Goal: Task Accomplishment & Management: Complete application form

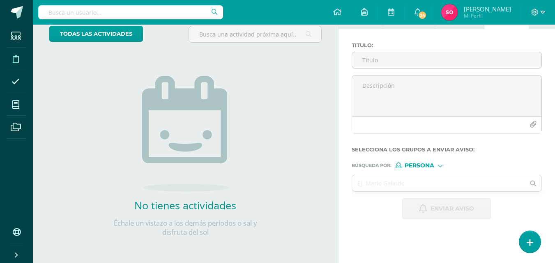
click at [14, 55] on icon at bounding box center [16, 59] width 6 height 8
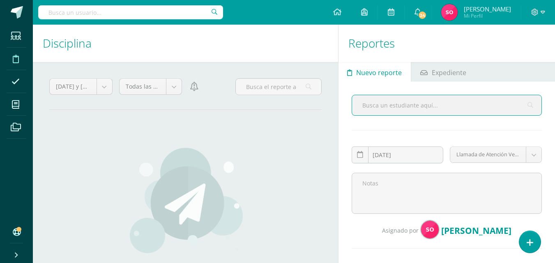
click at [23, 60] on span at bounding box center [16, 58] width 18 height 18
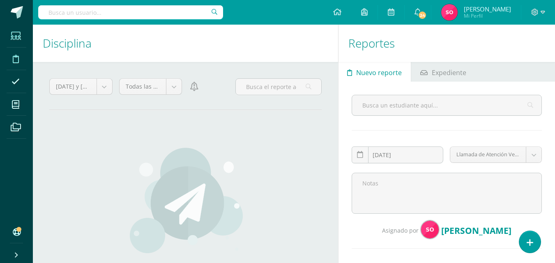
click at [15, 35] on icon at bounding box center [16, 36] width 10 height 8
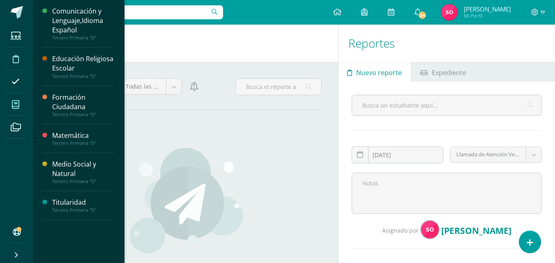
click at [24, 103] on span at bounding box center [16, 104] width 18 height 18
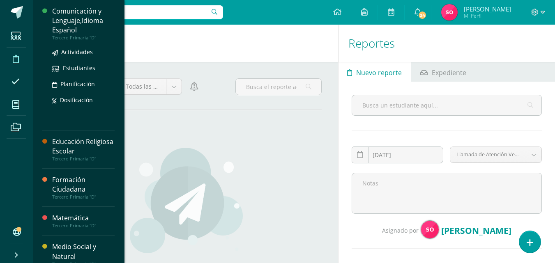
click at [71, 21] on div "Comunicación y Lenguaje,Idioma Español" at bounding box center [83, 21] width 62 height 28
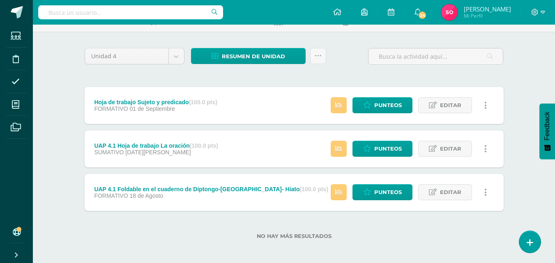
scroll to position [52, 0]
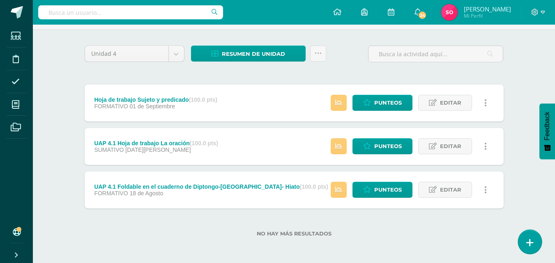
click at [533, 244] on icon at bounding box center [529, 242] width 7 height 9
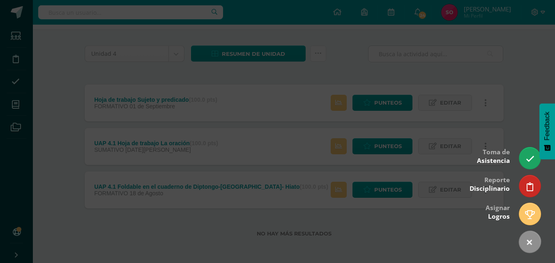
click at [523, 126] on div at bounding box center [277, 131] width 555 height 263
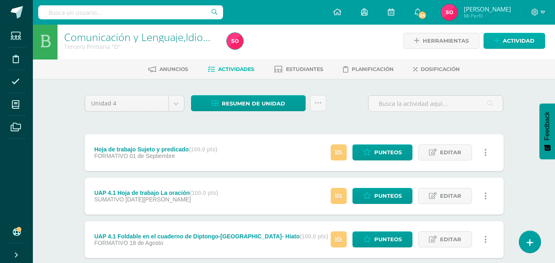
scroll to position [0, 0]
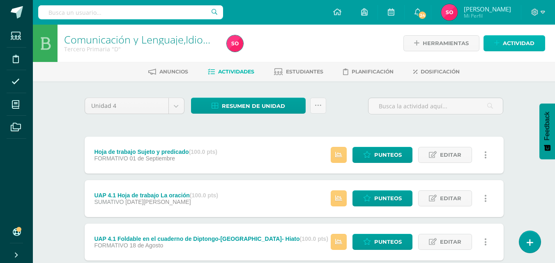
click at [492, 45] on link "Actividad" at bounding box center [514, 43] width 62 height 16
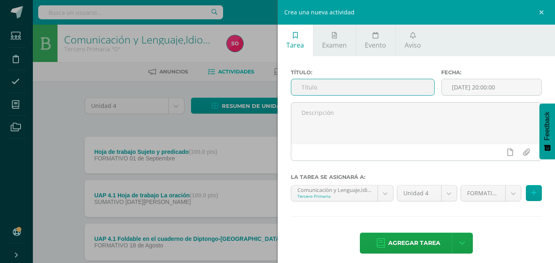
click at [388, 87] on input "text" at bounding box center [362, 87] width 143 height 16
paste input "UAp 4.2 - Acordeón de Biografía - en el cuaderno"
type input "UAp 4.2 - Acordeón de Biografía - en el cuaderno"
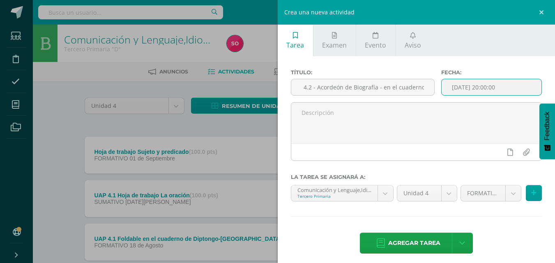
click at [499, 87] on input "[DATE] 20:00:00" at bounding box center [491, 87] width 100 height 16
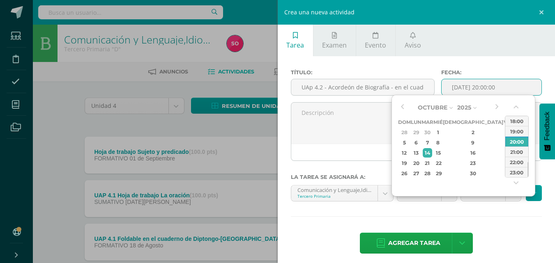
click at [407, 107] on div "Octubre Enero Febrero Marzo Abril Mayo Junio Julio Agosto Septiembre Octubre No…" at bounding box center [449, 139] width 103 height 77
click at [399, 107] on button "button" at bounding box center [402, 107] width 8 height 12
click at [420, 162] on div "22" at bounding box center [416, 163] width 9 height 9
type input "[DATE] 20:00"
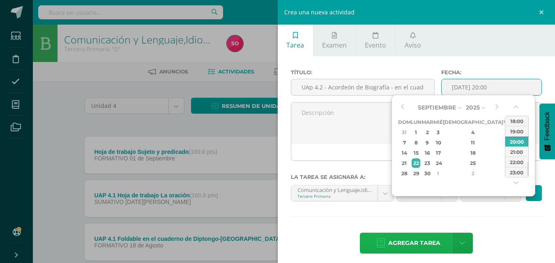
click at [418, 240] on span "Agregar tarea" at bounding box center [414, 243] width 52 height 20
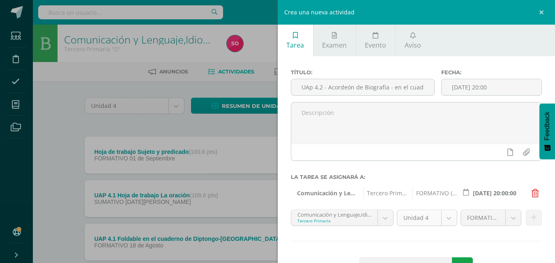
scroll to position [30, 0]
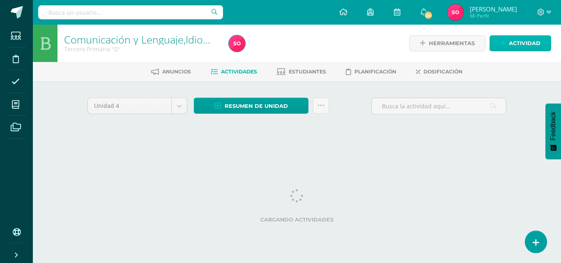
click at [510, 39] on span "Actividad" at bounding box center [525, 43] width 32 height 15
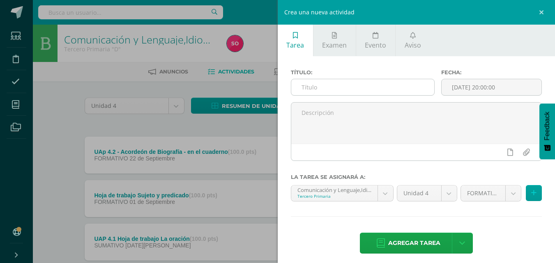
click at [391, 93] on input "text" at bounding box center [362, 87] width 143 height 16
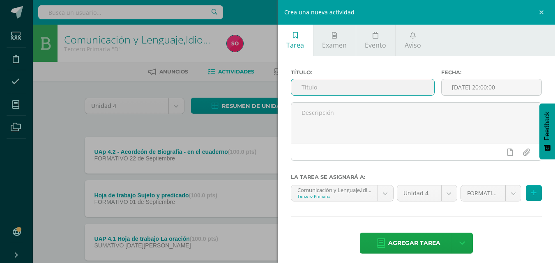
paste input "UAp 4.2 - Hoja autobiografía - en el cuaderno"
type input "UAp 4.2 - Hoja autobiografía - en el cuaderno"
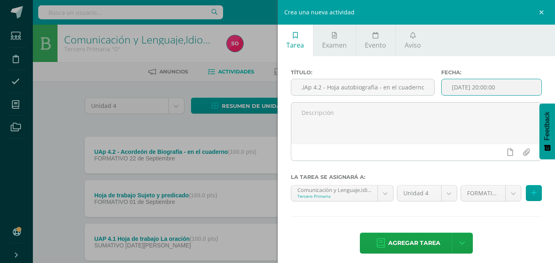
click at [480, 86] on input "[DATE] 20:00:00" at bounding box center [491, 87] width 100 height 16
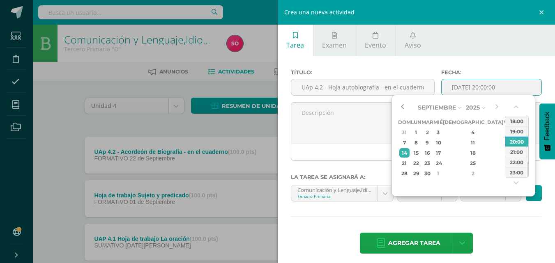
click at [400, 104] on button "button" at bounding box center [402, 107] width 8 height 12
click at [420, 163] on div "22" at bounding box center [416, 163] width 9 height 9
type input "2025-09-22 20:00"
click at [413, 240] on span "Agregar tarea" at bounding box center [414, 243] width 52 height 20
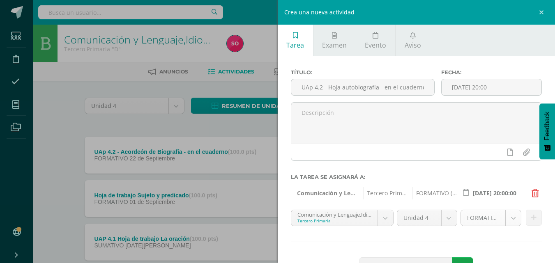
click at [508, 220] on body "Tarea asignada exitosamente Estudiantes Disciplina Asistencia Mis cursos Archiv…" at bounding box center [277, 179] width 555 height 359
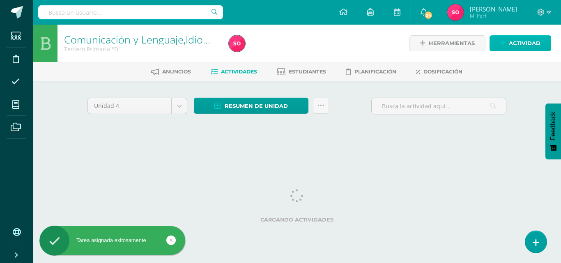
click at [523, 46] on span "Actividad" at bounding box center [525, 43] width 32 height 15
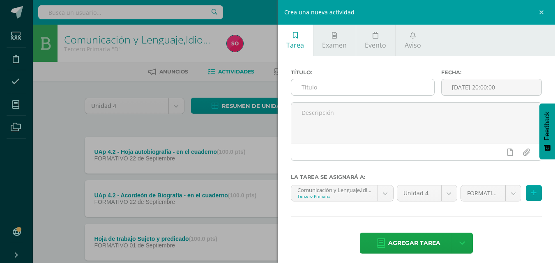
click at [376, 89] on input "text" at bounding box center [362, 87] width 143 height 16
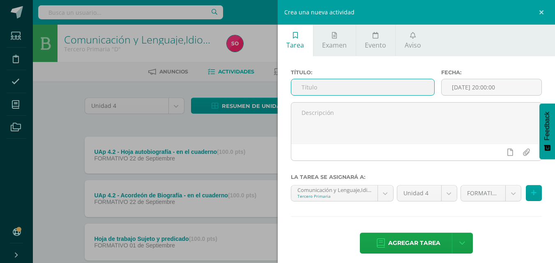
paste input "- UAp 4.2 - Evaluación Sumativa"
type input "- UAp 4.2 - Evaluación Sumativa"
click at [471, 87] on input "[DATE] 20:00:00" at bounding box center [491, 87] width 100 height 16
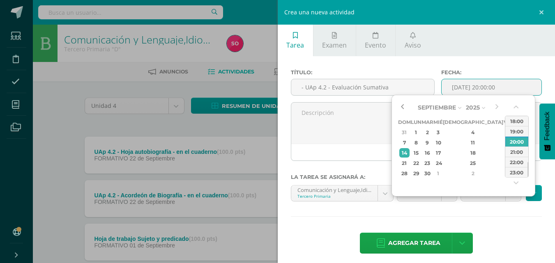
click at [399, 103] on button "button" at bounding box center [402, 107] width 8 height 12
click at [419, 172] on div "29" at bounding box center [416, 173] width 9 height 9
type input "[DATE] 20:00"
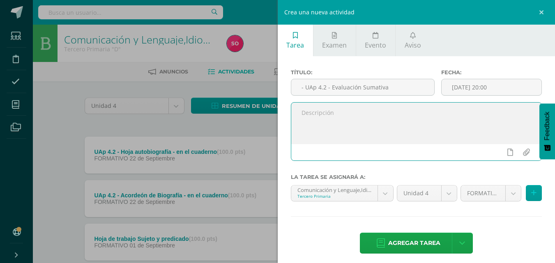
click at [362, 134] on textarea at bounding box center [416, 123] width 251 height 41
click at [506, 196] on body "Tarea asignada exitosamente Estudiantes Disciplina Asistencia Mis cursos Archiv…" at bounding box center [277, 201] width 555 height 402
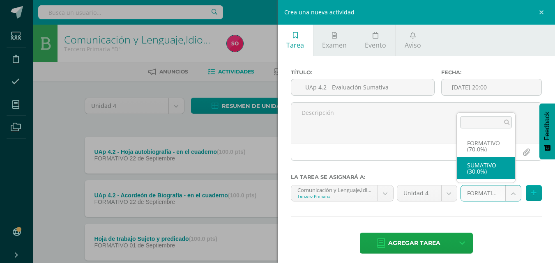
select select "207046"
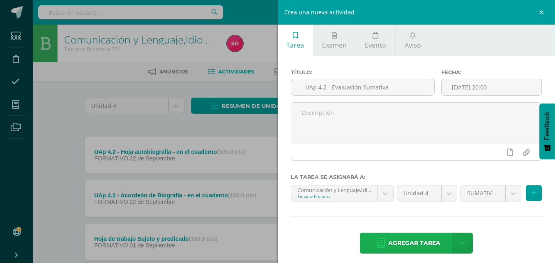
click at [411, 243] on span "Agregar tarea" at bounding box center [414, 243] width 52 height 20
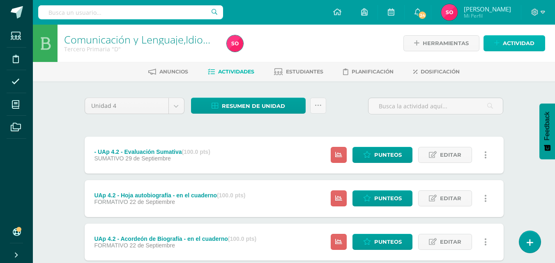
click at [499, 37] on link "Actividad" at bounding box center [514, 43] width 62 height 16
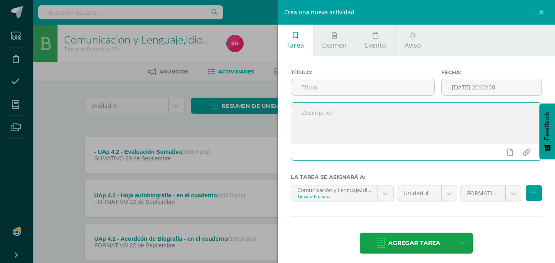
click at [330, 125] on textarea at bounding box center [416, 123] width 251 height 41
paste textarea "UAp 4.2 - Ejercitación en Lectura Inteligente hasta lección 8"
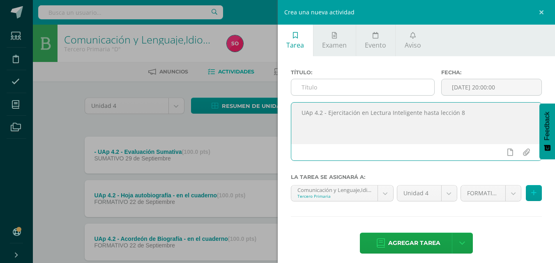
type textarea "UAp 4.2 - Ejercitación en Lectura Inteligente hasta lección 8"
click at [385, 87] on input "text" at bounding box center [362, 87] width 143 height 16
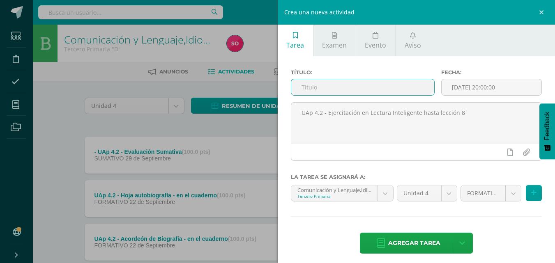
paste input "UAp 4.2 - Ejercitación en Lectura Inteligente hasta lección 8"
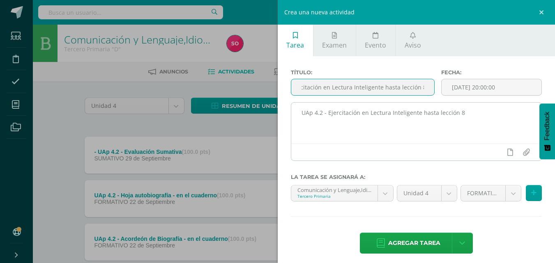
type input "UAp 4.2 - Ejercitación en Lectura Inteligente hasta lección 8"
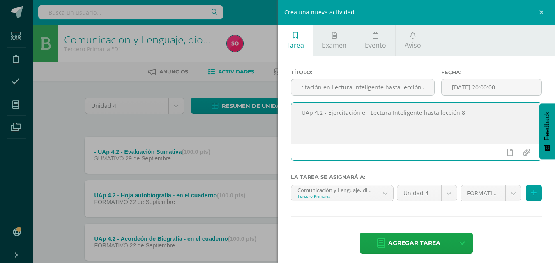
scroll to position [0, 0]
drag, startPoint x: 465, startPoint y: 112, endPoint x: 278, endPoint y: 112, distance: 186.5
click at [278, 112] on div "Título: UAp 4.2 - Ejercitación en Lectura Inteligente hasta lección 8 Fecha: 20…" at bounding box center [417, 162] width 278 height 212
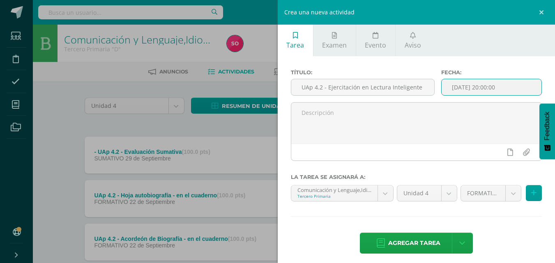
click at [470, 87] on input "[DATE] 20:00:00" at bounding box center [491, 87] width 100 height 16
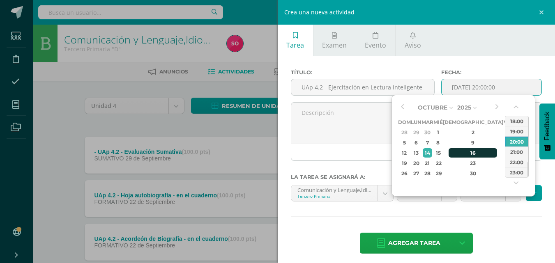
click at [459, 152] on div "16" at bounding box center [472, 152] width 48 height 9
type input "2025-10-16 20:00"
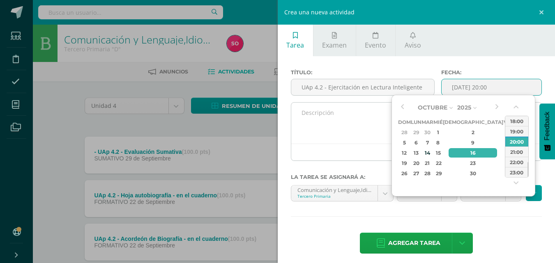
click at [353, 129] on textarea at bounding box center [416, 123] width 251 height 41
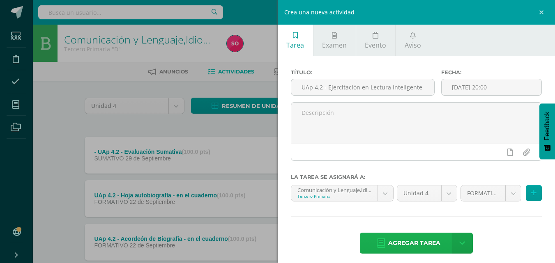
click at [393, 242] on span "Agregar tarea" at bounding box center [414, 243] width 52 height 20
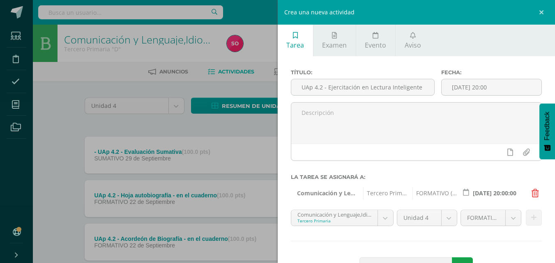
scroll to position [30, 0]
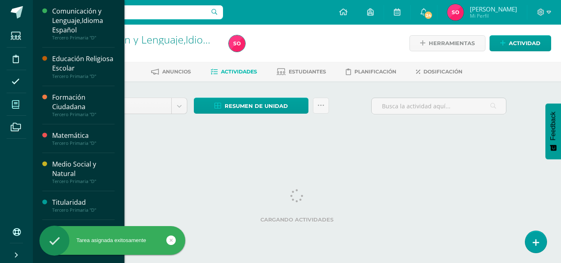
click at [21, 100] on span at bounding box center [16, 104] width 18 height 18
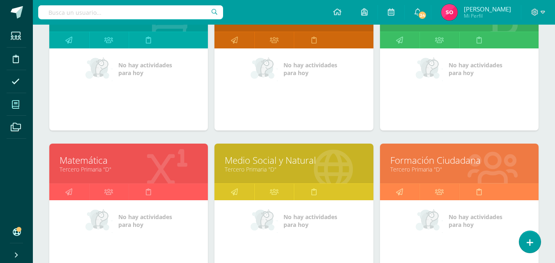
scroll to position [164, 0]
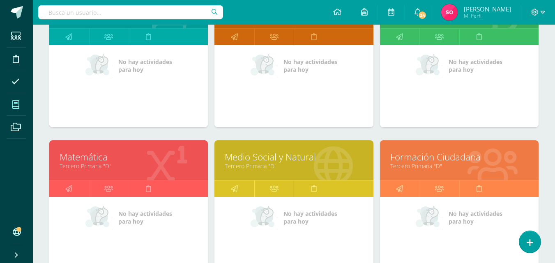
click at [141, 167] on link "Tercero Primaria "D"" at bounding box center [129, 166] width 138 height 8
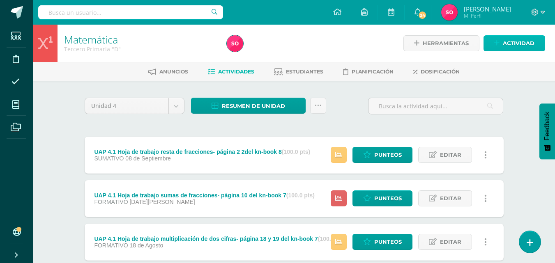
click at [492, 41] on link "Actividad" at bounding box center [514, 43] width 62 height 16
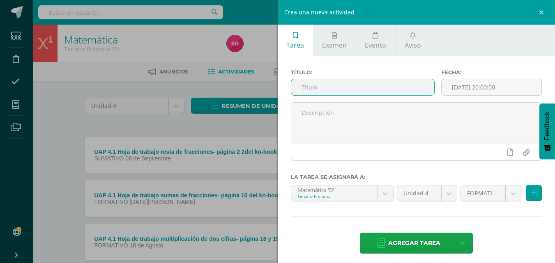
click at [347, 80] on input "text" at bounding box center [362, 87] width 143 height 16
paste input "- UAp 4.2 - Triángulos - pág 51 Kn4"
type input "- UAp 4.2 - Triángulos - pág 51 Kn4"
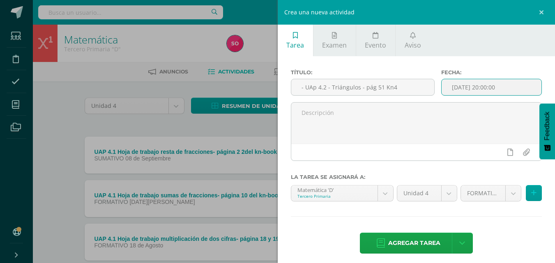
click at [469, 85] on input "[DATE] 20:00:00" at bounding box center [491, 87] width 100 height 16
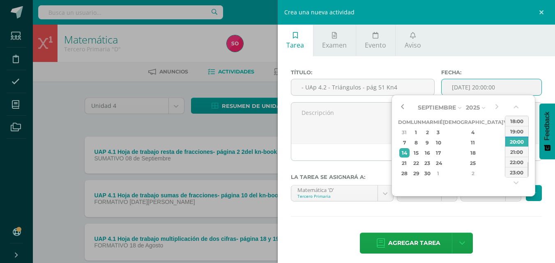
click at [404, 103] on button "button" at bounding box center [402, 107] width 8 height 12
click at [420, 165] on div "22" at bounding box center [416, 163] width 9 height 9
type input "[DATE] 20:00"
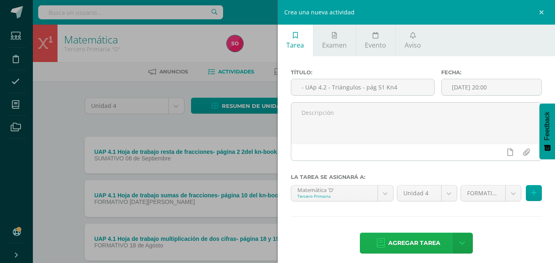
click at [396, 244] on span "Agregar tarea" at bounding box center [414, 243] width 52 height 20
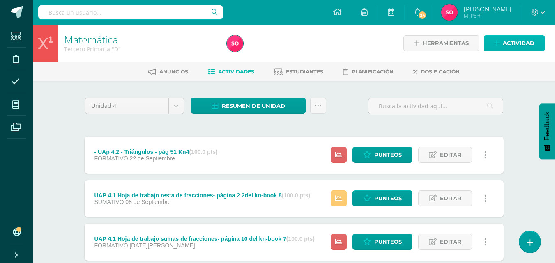
click at [503, 41] on span "Actividad" at bounding box center [519, 43] width 32 height 15
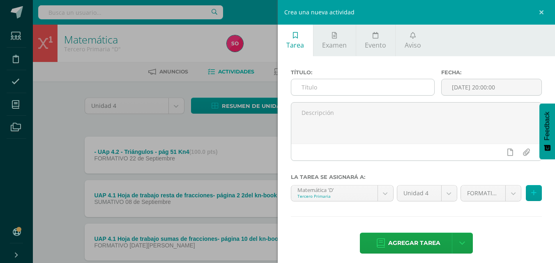
click at [402, 87] on input "text" at bounding box center [362, 87] width 143 height 16
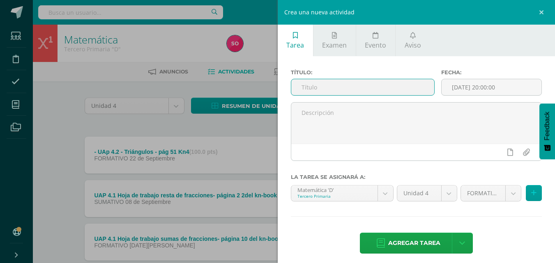
paste input "UAp 4.2 - Evaluación Sumativa"
type input "UAp 4.2 - Evaluación Sumativa"
click at [493, 88] on input "[DATE] 20:00:00" at bounding box center [491, 87] width 100 height 16
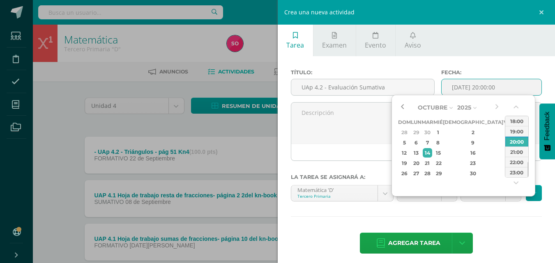
click at [402, 109] on button "button" at bounding box center [402, 107] width 8 height 12
click at [420, 170] on div "29" at bounding box center [416, 173] width 9 height 9
type input "[DATE] 20:00"
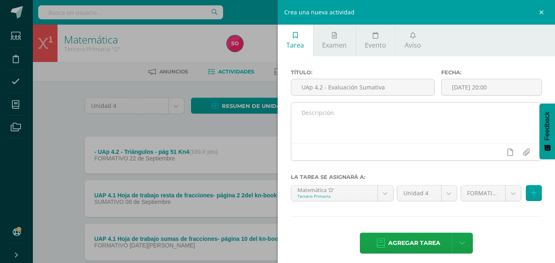
click at [360, 154] on div at bounding box center [416, 152] width 251 height 17
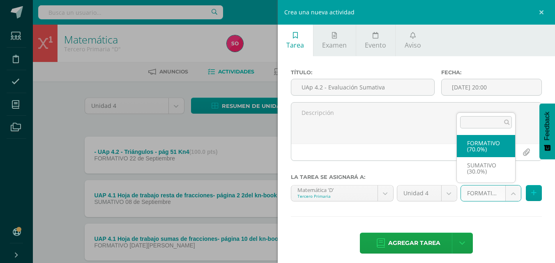
click at [499, 193] on body "Tarea asignada exitosamente Estudiantes Disciplina Asistencia Mis cursos Archiv…" at bounding box center [277, 179] width 555 height 359
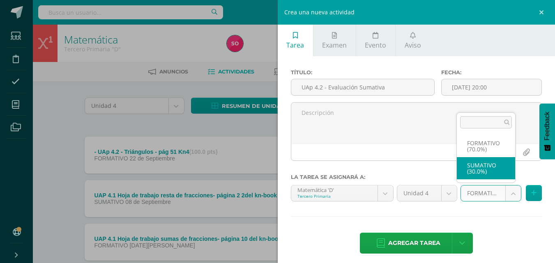
select select "206838"
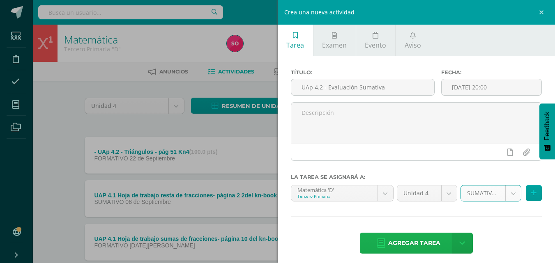
click at [396, 249] on span "Agregar tarea" at bounding box center [414, 243] width 52 height 20
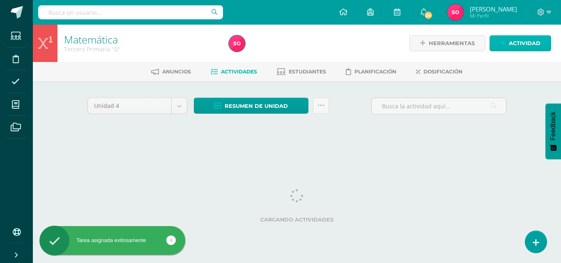
click at [522, 41] on span "Actividad" at bounding box center [525, 43] width 32 height 15
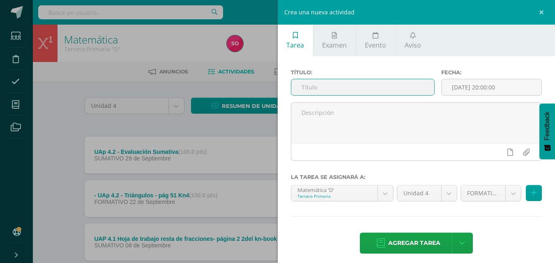
click at [394, 80] on input "text" at bounding box center [362, 87] width 143 height 16
paste input "UAp 4.2 - Ejercitación en Dreambox - tiempo 3 horas"
type input "UAp 4.2 - Ejercitación en Dreambox - tiempo 3 horas"
click at [470, 87] on input "[DATE] 20:00:00" at bounding box center [491, 87] width 100 height 16
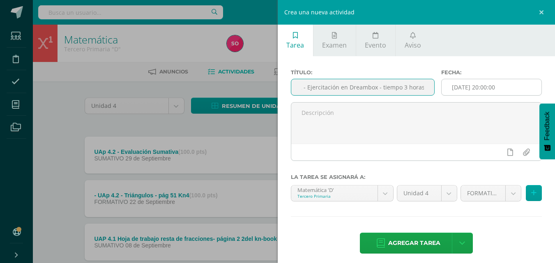
scroll to position [0, 0]
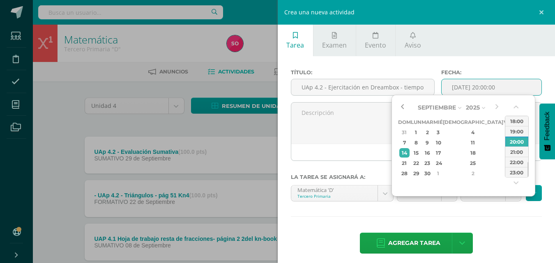
click at [402, 106] on button "button" at bounding box center [402, 107] width 8 height 12
click at [495, 105] on button "button" at bounding box center [496, 107] width 8 height 12
click at [466, 149] on div "16" at bounding box center [472, 152] width 48 height 9
type input "2025-10-16 20:00"
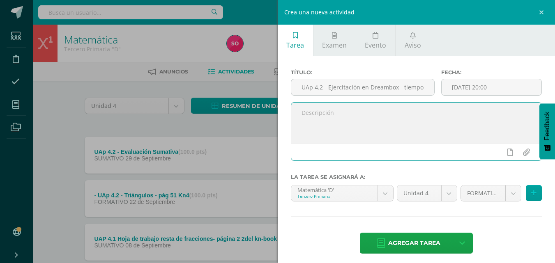
click at [356, 142] on textarea at bounding box center [416, 123] width 251 height 41
click at [388, 241] on span "Agregar tarea" at bounding box center [414, 243] width 52 height 20
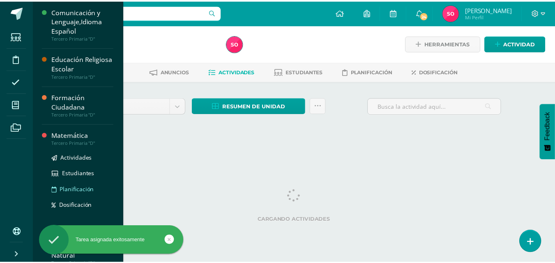
scroll to position [40, 0]
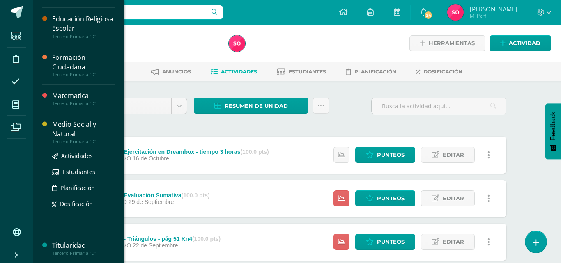
click at [67, 131] on div "Medio Social y Natural" at bounding box center [83, 129] width 62 height 19
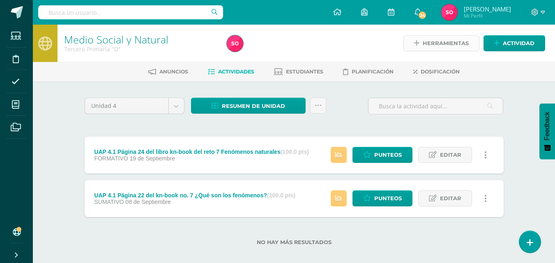
click at [458, 45] on span "Herramientas" at bounding box center [446, 43] width 46 height 15
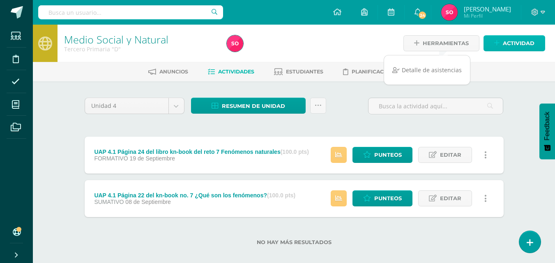
click at [499, 44] on icon at bounding box center [496, 43] width 5 height 7
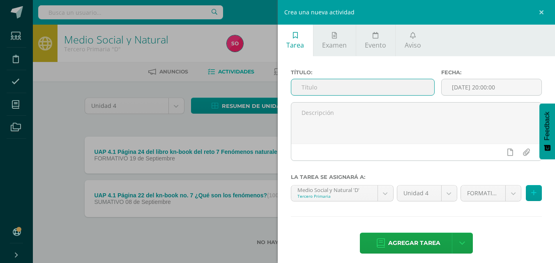
click at [345, 86] on input "text" at bounding box center [362, 87] width 143 height 16
paste input "UAp 4.2 - Importancia elementos naturales - pág. 8 Kn8"
type input "UAp 4.2 - Importancia elementos naturales - pág. 8 Kn8"
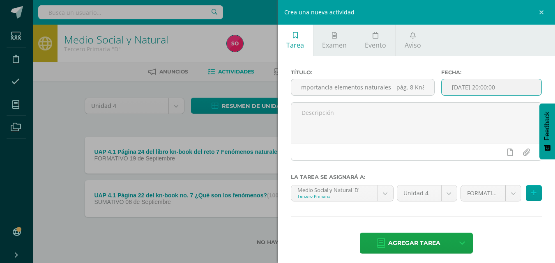
click at [457, 84] on input "[DATE] 20:00:00" at bounding box center [491, 87] width 100 height 16
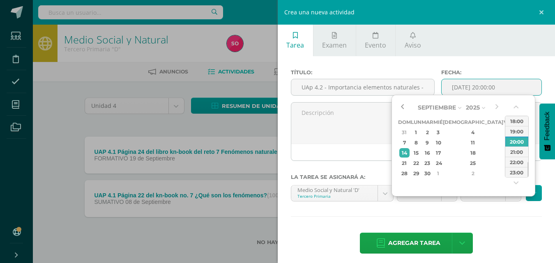
click at [405, 107] on button "button" at bounding box center [402, 107] width 8 height 12
click at [441, 152] on div "17" at bounding box center [437, 152] width 7 height 9
type input "2025-09-17 20:00"
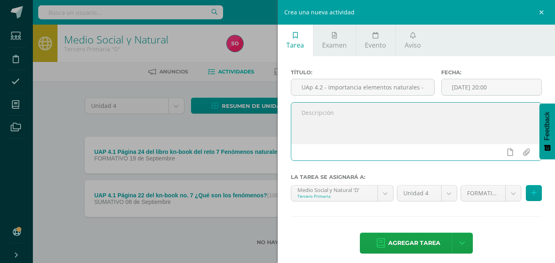
click at [379, 133] on textarea at bounding box center [416, 123] width 251 height 41
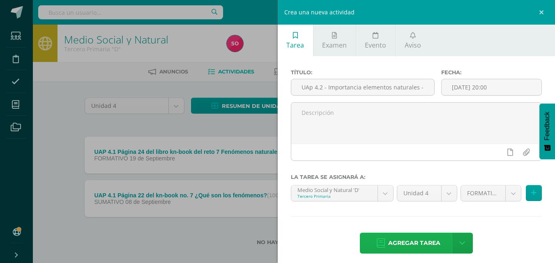
click at [412, 238] on span "Agregar tarea" at bounding box center [414, 243] width 52 height 20
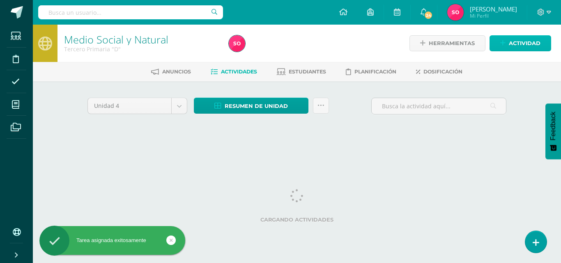
click at [509, 46] on span "Actividad" at bounding box center [525, 43] width 32 height 15
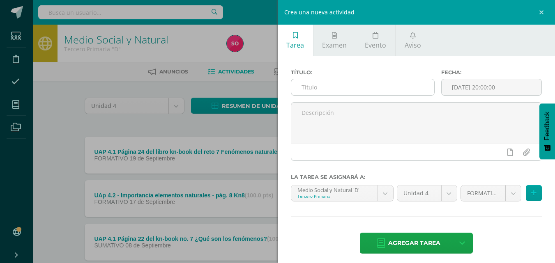
drag, startPoint x: 382, startPoint y: 99, endPoint x: 379, endPoint y: 94, distance: 5.6
click at [382, 99] on div "Título:" at bounding box center [362, 85] width 150 height 33
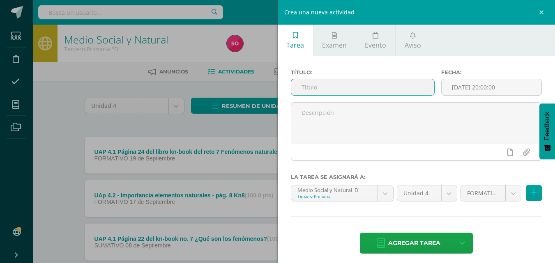
click at [375, 88] on input "text" at bounding box center [362, 87] width 143 height 16
paste input "UAp 4.2 - Importancia calidad de aire, agua y suelo - págs. 12 y 13 Kn8"
type input "UAp 4.2 - Importancia calidad de aire, agua y suelo - págs. 12 y 13 Kn8"
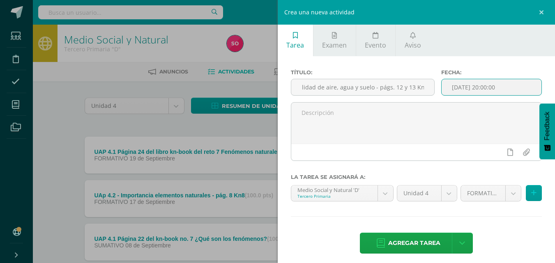
click at [476, 82] on input "[DATE] 20:00:00" at bounding box center [491, 87] width 100 height 16
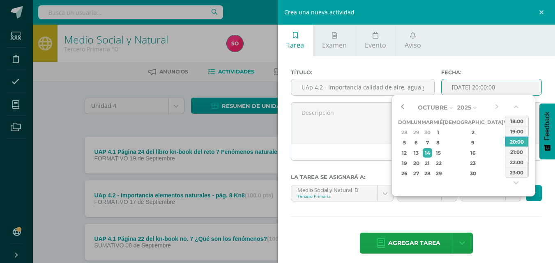
click at [401, 107] on button "button" at bounding box center [402, 107] width 8 height 12
click at [416, 162] on div "22" at bounding box center [416, 163] width 9 height 9
type input "2025-09-22 20:00"
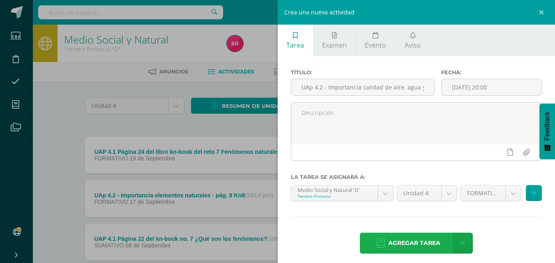
click at [427, 240] on span "Agregar tarea" at bounding box center [414, 243] width 52 height 20
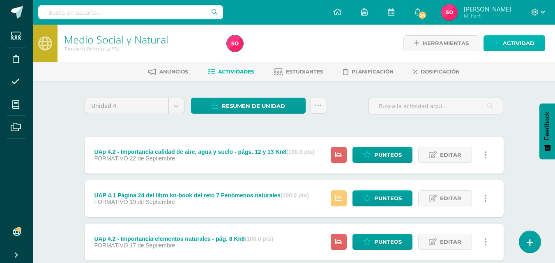
click at [513, 44] on span "Actividad" at bounding box center [519, 43] width 32 height 15
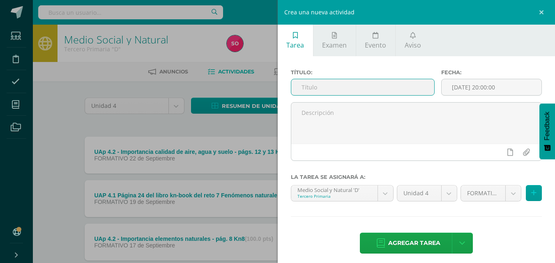
click at [333, 86] on input "text" at bounding box center [362, 87] width 143 height 16
paste input "UAp 4.2 - Evaluación Sumativa"
type input "UAp 4.2 - Evaluación Sumativa"
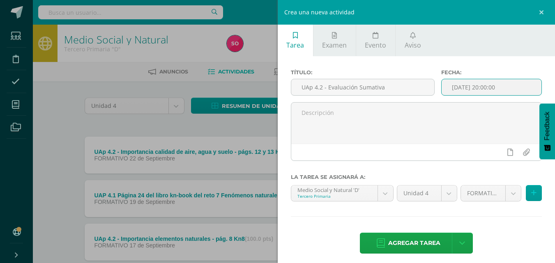
click at [504, 88] on input "[DATE] 20:00:00" at bounding box center [491, 87] width 100 height 16
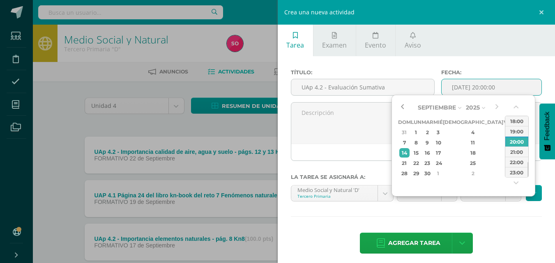
click at [400, 106] on button "button" at bounding box center [402, 107] width 8 height 12
click at [420, 172] on div "29" at bounding box center [416, 173] width 9 height 9
type input "[DATE] 20:00"
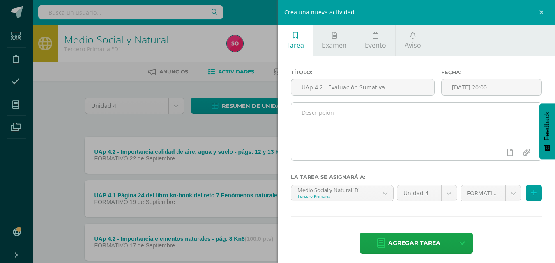
click at [352, 159] on div at bounding box center [416, 152] width 251 height 17
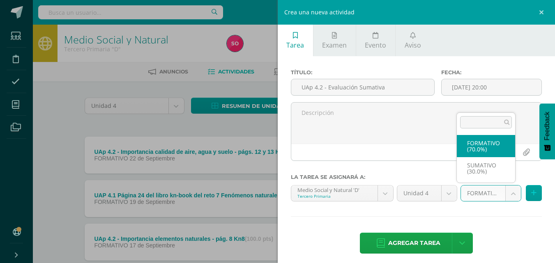
click at [504, 195] on body "Tarea asignada exitosamente Estudiantes Disciplina Asistencia Mis cursos Archiv…" at bounding box center [277, 179] width 555 height 359
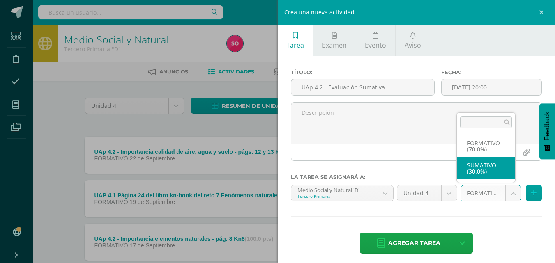
select select "207254"
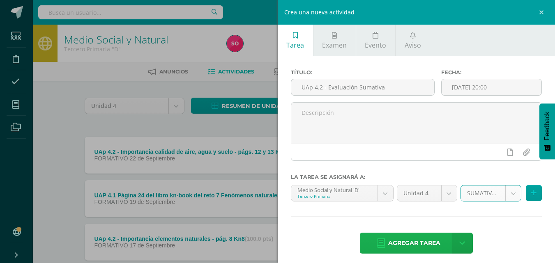
click at [417, 243] on span "Agregar tarea" at bounding box center [414, 243] width 52 height 20
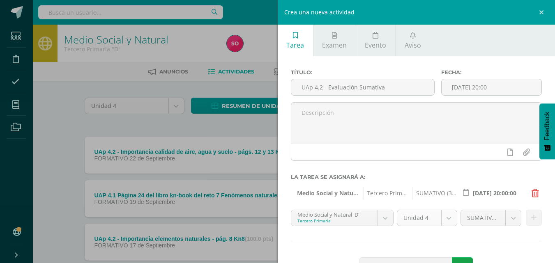
scroll to position [20, 0]
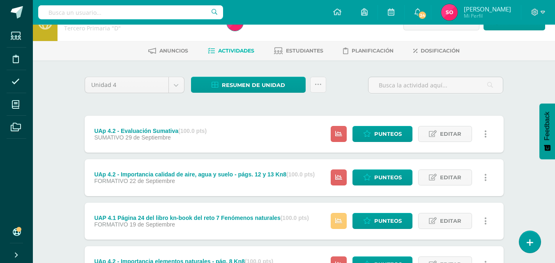
scroll to position [41, 0]
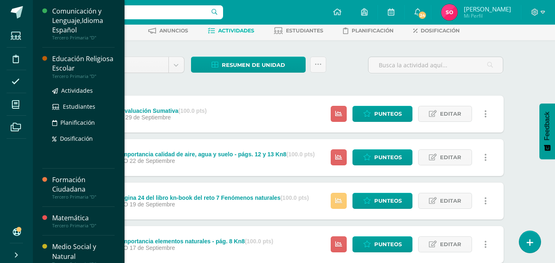
click at [59, 64] on div "Educación Religiosa Escolar" at bounding box center [83, 63] width 62 height 19
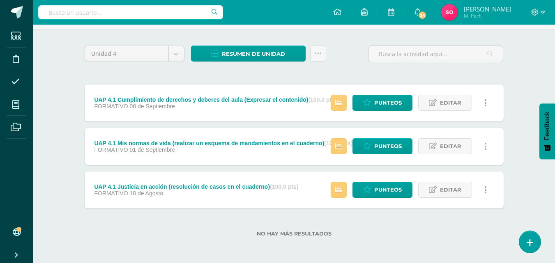
scroll to position [11, 0]
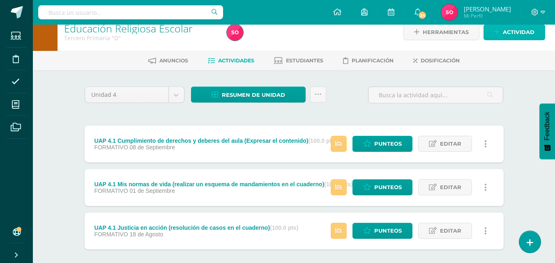
click at [515, 35] on span "Actividad" at bounding box center [519, 32] width 32 height 15
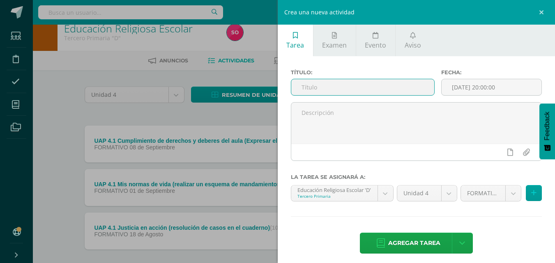
click at [355, 90] on input "text" at bounding box center [362, 87] width 143 height 16
paste input "Uap 4.2 - Evaluación Sumativa"
type input "Uap 4.2 - Evaluación Sumativa"
click at [453, 91] on input "[DATE] 20:00:00" at bounding box center [491, 87] width 100 height 16
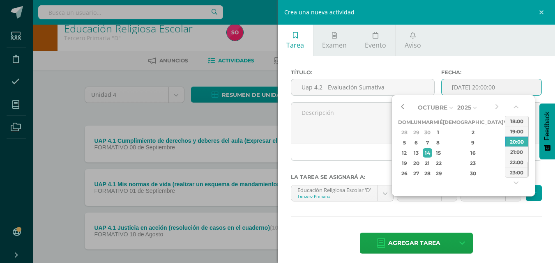
click at [400, 105] on button "button" at bounding box center [402, 107] width 8 height 12
click at [420, 172] on div "29" at bounding box center [416, 173] width 9 height 9
type input "[DATE] 20:00"
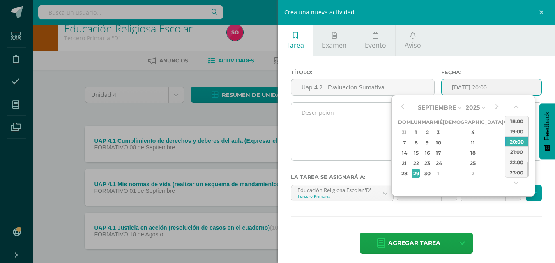
click at [354, 125] on textarea at bounding box center [416, 123] width 251 height 41
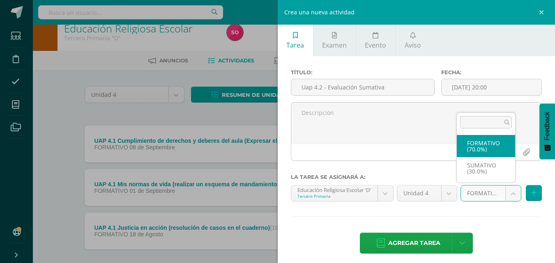
click at [508, 191] on body "Estudiantes Disciplina Asistencia Mis cursos Archivos Soporte Ayuda Reportar un…" at bounding box center [277, 146] width 555 height 315
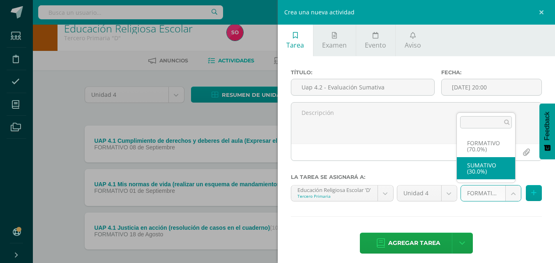
select select "207358"
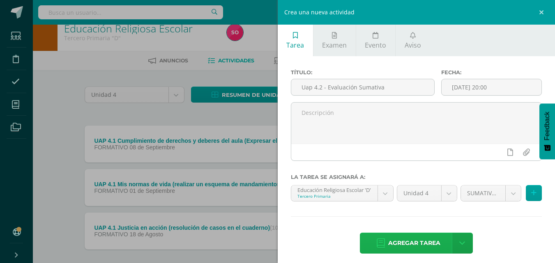
click at [388, 248] on span "Agregar tarea" at bounding box center [414, 243] width 52 height 20
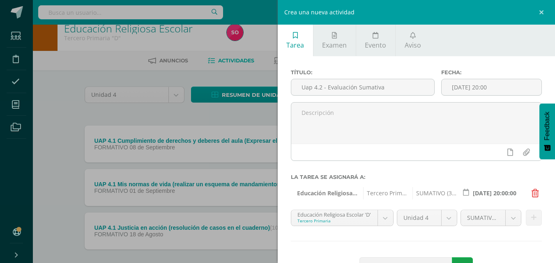
scroll to position [30, 0]
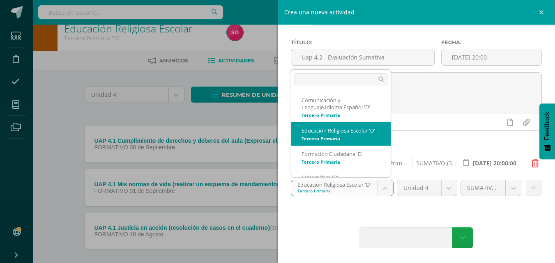
click at [384, 191] on body "Estudiantes Disciplina Asistencia Mis cursos Archivos Soporte Ayuda Reportar un…" at bounding box center [277, 146] width 555 height 315
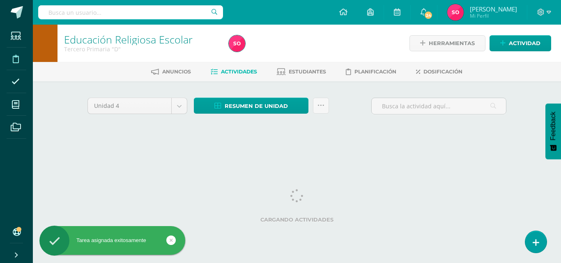
click at [9, 60] on span at bounding box center [16, 58] width 18 height 18
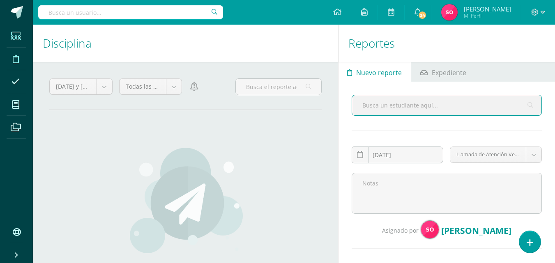
click at [19, 39] on icon at bounding box center [16, 36] width 10 height 8
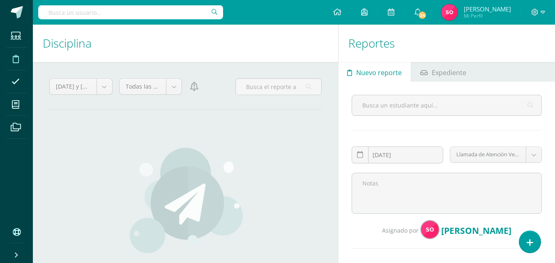
click at [158, 140] on div "No hay reportes No se encontró ningún reporte disciplinario para esta categoría." at bounding box center [185, 226] width 242 height 191
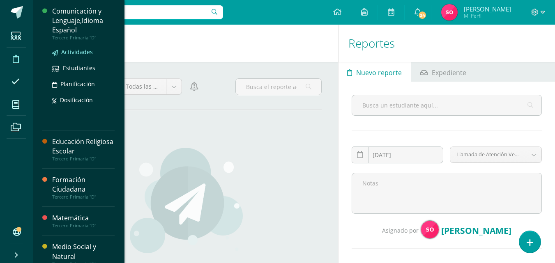
click at [77, 55] on span "Actividades" at bounding box center [77, 52] width 32 height 8
